Goal: Transaction & Acquisition: Purchase product/service

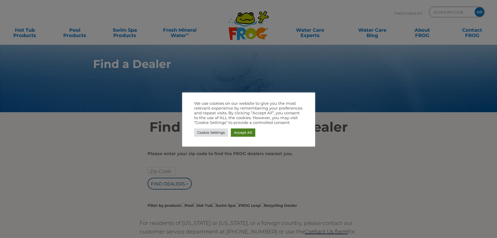
click at [241, 133] on link "Accept All" at bounding box center [243, 132] width 24 height 8
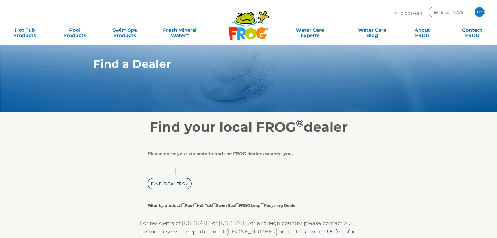
click at [156, 170] on input "text" at bounding box center [162, 171] width 28 height 8
type input "49858"
click at [186, 185] on input "Find Dealers >" at bounding box center [170, 183] width 44 height 12
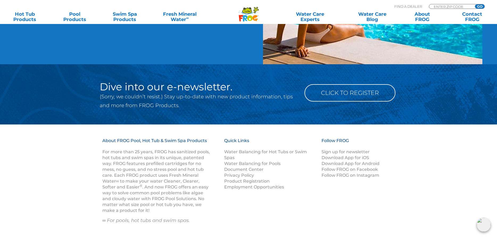
scroll to position [543, 0]
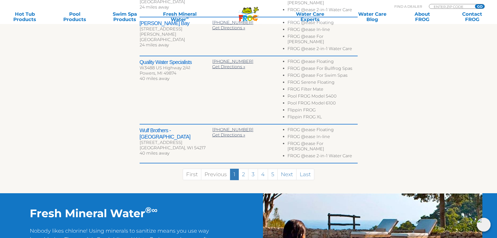
scroll to position [326, 0]
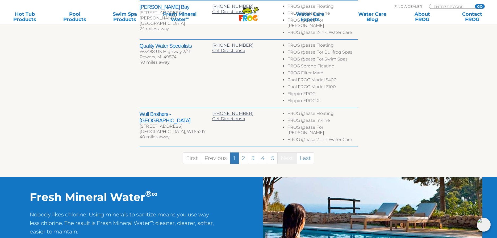
click at [286, 152] on link "Next" at bounding box center [286, 157] width 19 height 11
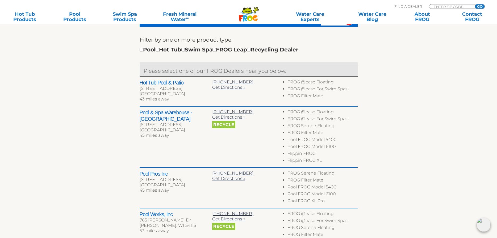
scroll to position [181, 0]
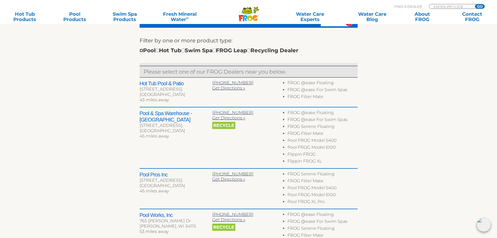
click at [141, 52] on input "checkbox" at bounding box center [141, 50] width 3 height 3
checkbox input "true"
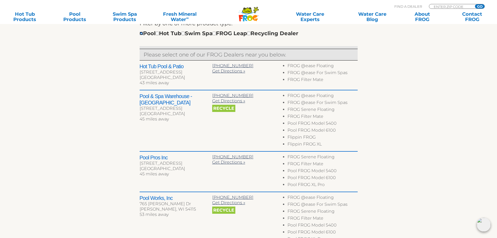
scroll to position [208, 0]
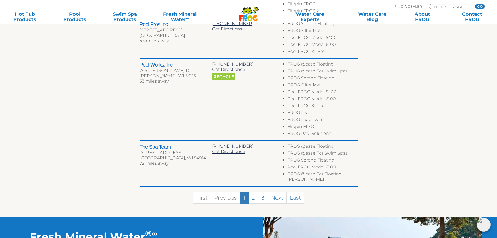
scroll to position [440, 0]
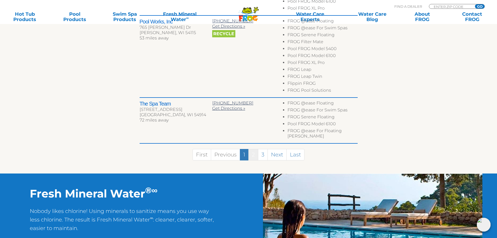
click at [254, 156] on link "2" at bounding box center [253, 154] width 10 height 11
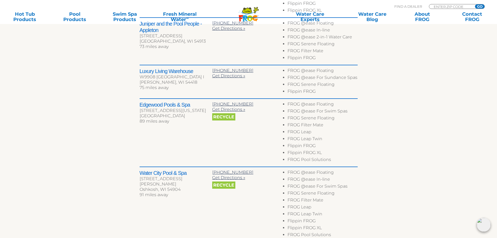
scroll to position [420, 0]
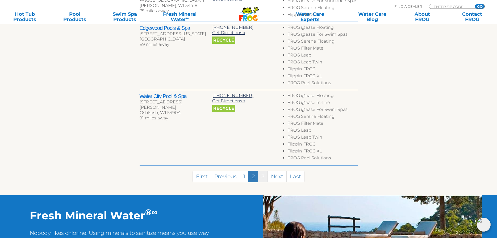
click at [260, 179] on link "3" at bounding box center [263, 175] width 10 height 11
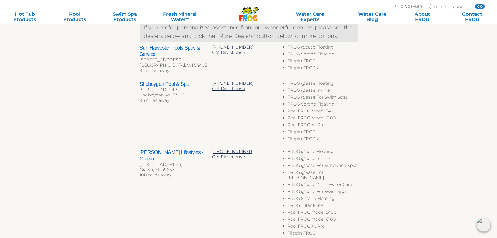
scroll to position [353, 0]
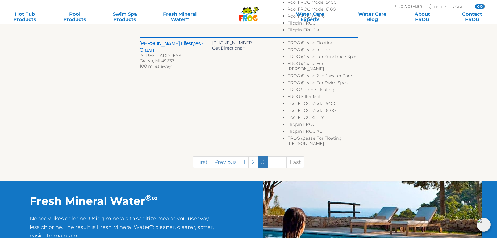
click at [274, 157] on link "Next" at bounding box center [277, 161] width 19 height 11
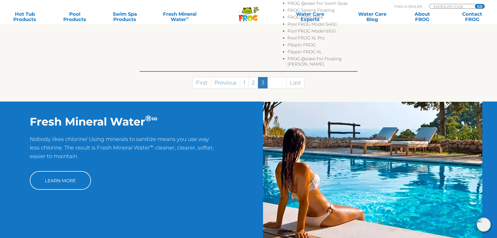
scroll to position [434, 0]
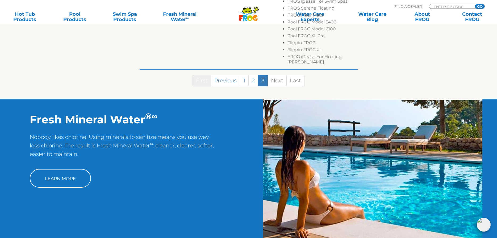
click at [205, 75] on link "First" at bounding box center [202, 80] width 19 height 11
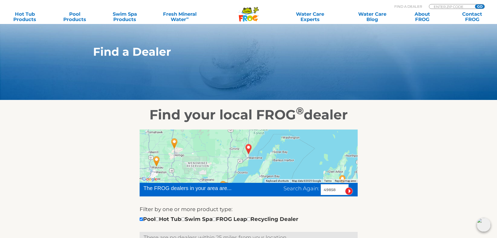
scroll to position [0, 0]
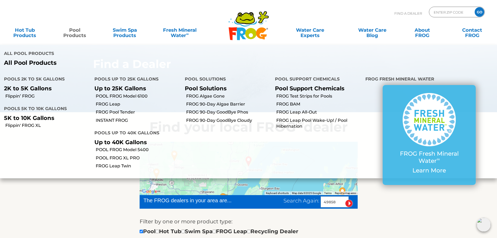
click at [76, 34] on link "Pool Products" at bounding box center [74, 30] width 39 height 11
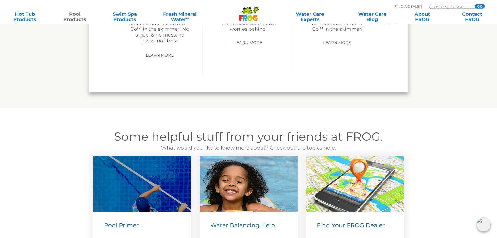
scroll to position [1736, 0]
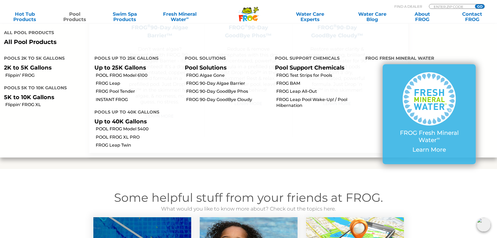
click at [76, 19] on link "Pool Products" at bounding box center [74, 16] width 39 height 11
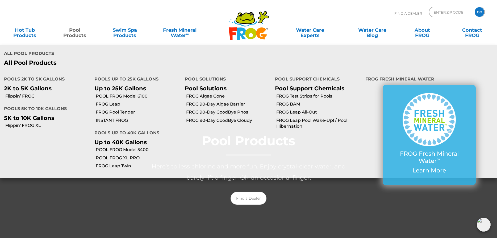
click at [73, 35] on link "Pool Products" at bounding box center [74, 30] width 39 height 11
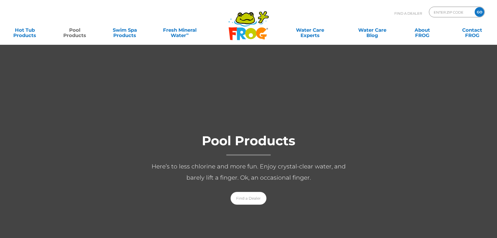
click at [73, 35] on link "Pool Products" at bounding box center [74, 30] width 39 height 11
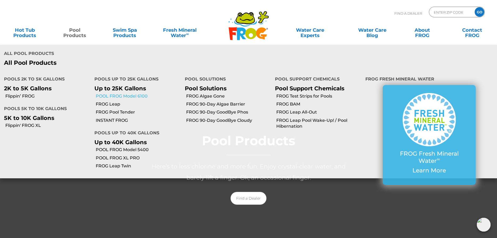
click at [118, 93] on link "POOL FROG Model 6100" at bounding box center [138, 96] width 85 height 6
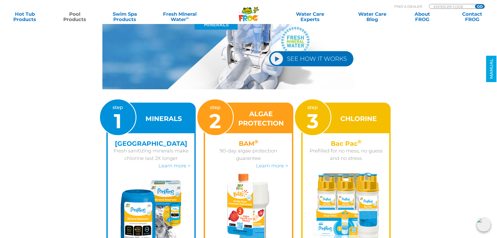
scroll to position [787, 0]
